Goal: Check status

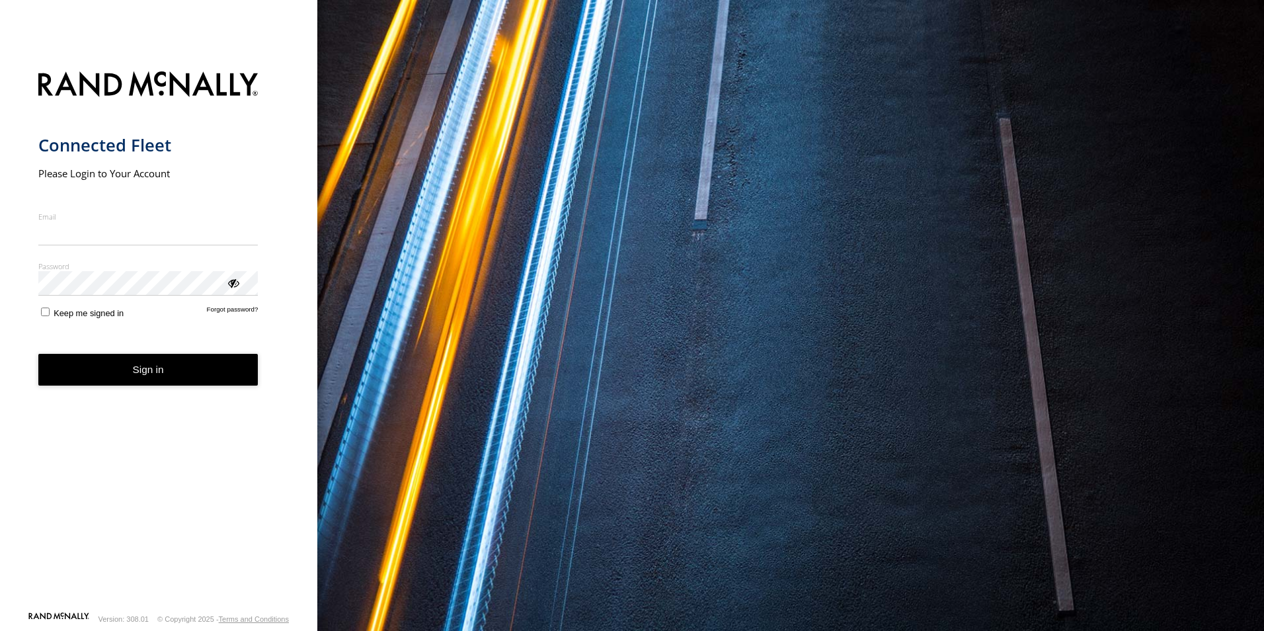
type input "**********"
click at [149, 385] on button "Sign in" at bounding box center [148, 370] width 220 height 32
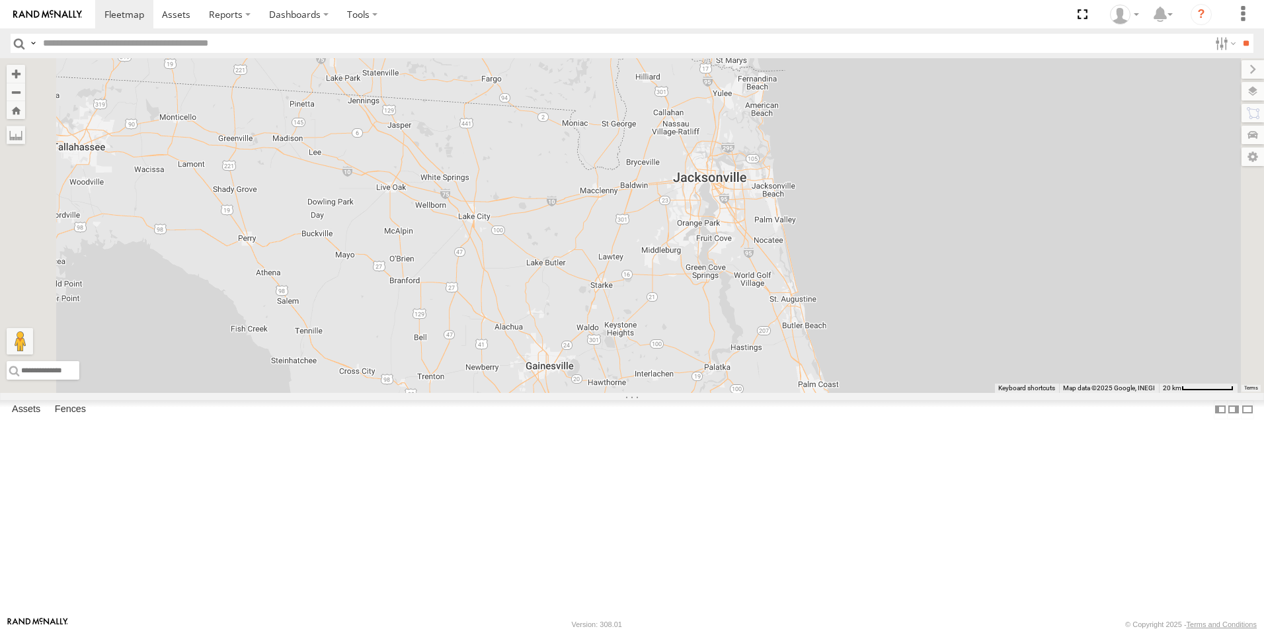
drag, startPoint x: 808, startPoint y: 247, endPoint x: 766, endPoint y: 308, distance: 74.7
click at [766, 308] on div "TRUCK 30 9 Truck 55 TRUCK 58" at bounding box center [632, 225] width 1264 height 335
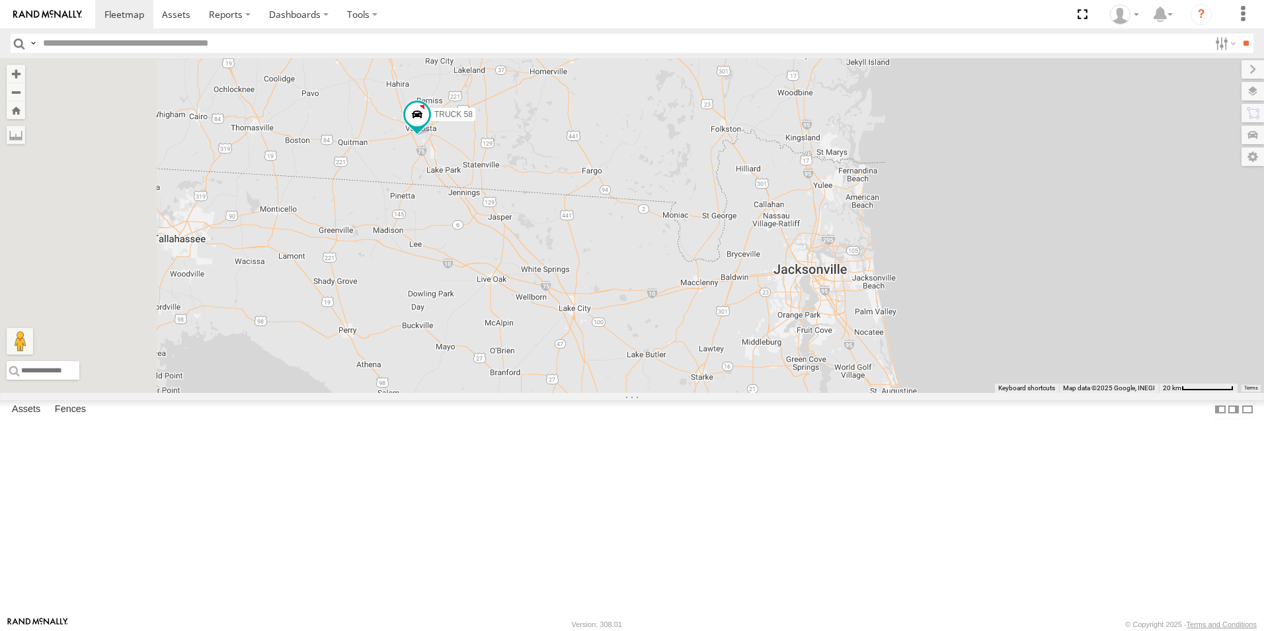
drag, startPoint x: 866, startPoint y: 333, endPoint x: 977, endPoint y: 451, distance: 161.9
click at [977, 393] on div "TRUCK 30 Truck 55 TRUCK 58 9" at bounding box center [632, 225] width 1264 height 335
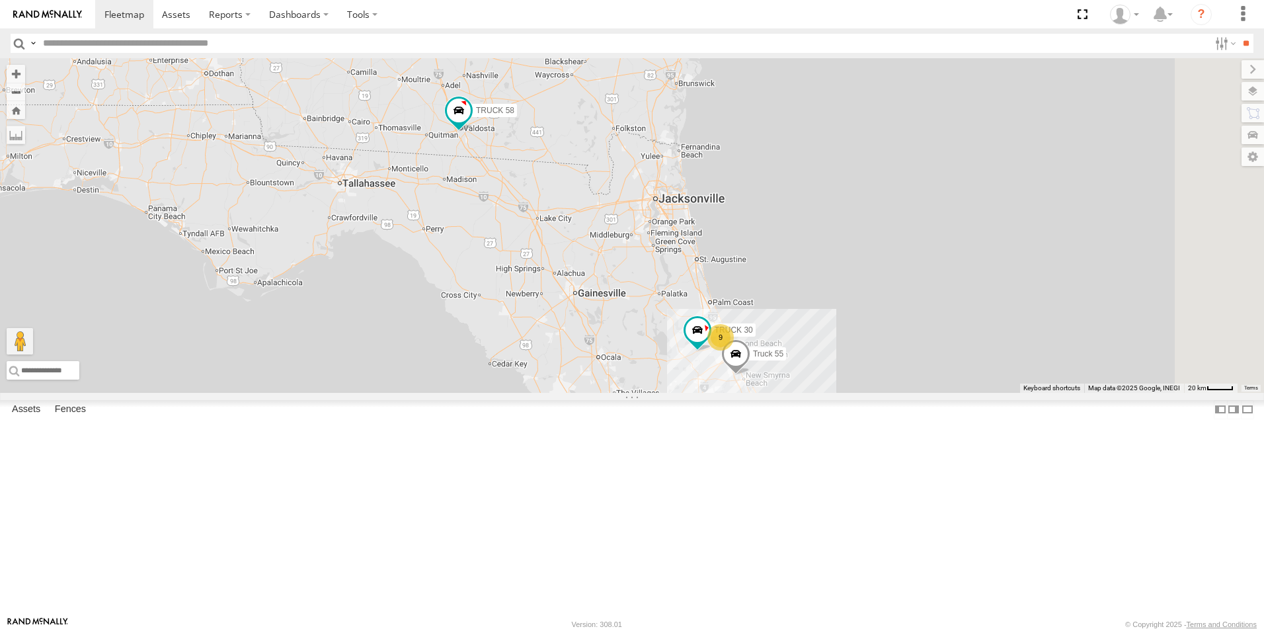
drag, startPoint x: 896, startPoint y: 423, endPoint x: 774, endPoint y: 335, distance: 150.3
click at [774, 335] on div "TRUCK 30 Truck 55 TRUCK 58 9" at bounding box center [632, 225] width 1264 height 335
